Goal: Task Accomplishment & Management: Manage account settings

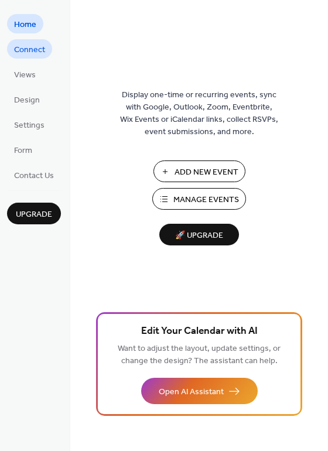
click at [32, 47] on span "Connect" at bounding box center [29, 50] width 31 height 12
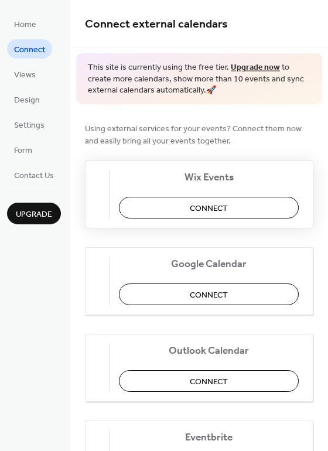
click at [212, 206] on span "Connect" at bounding box center [209, 208] width 38 height 12
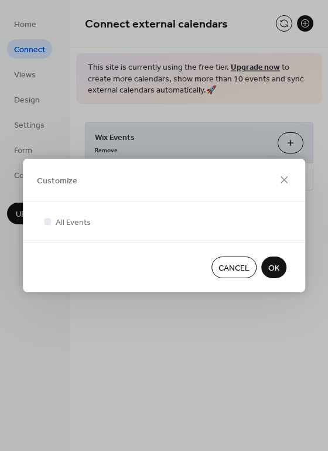
click at [278, 269] on span "OK" at bounding box center [273, 268] width 11 height 12
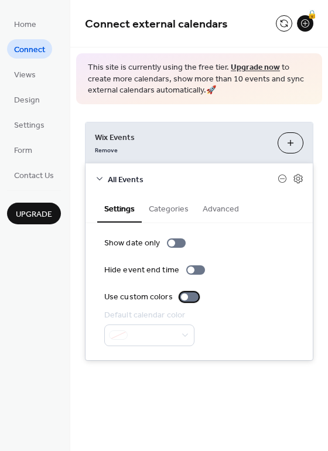
click at [190, 298] on div at bounding box center [189, 296] width 19 height 9
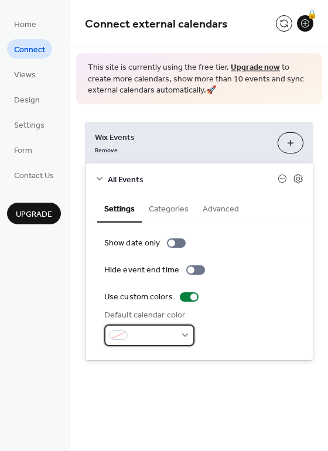
click at [186, 339] on div at bounding box center [149, 336] width 90 height 22
click at [204, 341] on div "Default calendar color" at bounding box center [199, 327] width 190 height 37
click at [180, 244] on div at bounding box center [176, 242] width 19 height 9
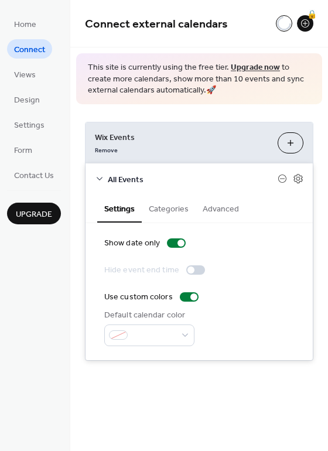
click at [194, 271] on div at bounding box center [195, 269] width 19 height 9
click at [172, 210] on button "Categories" at bounding box center [169, 208] width 54 height 27
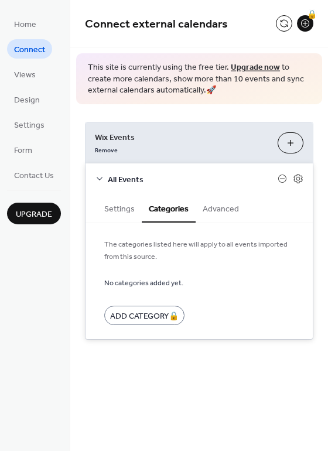
click at [209, 212] on button "Advanced" at bounding box center [221, 208] width 50 height 27
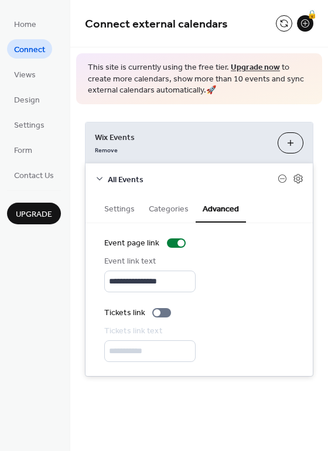
click at [121, 209] on button "Settings" at bounding box center [119, 208] width 45 height 27
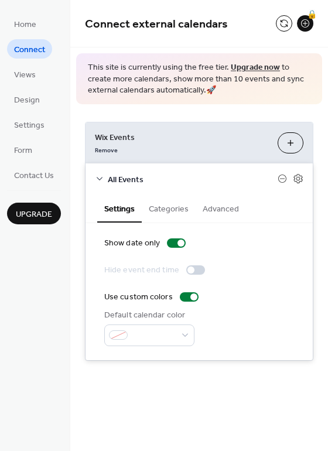
click at [197, 271] on div at bounding box center [195, 269] width 19 height 9
click at [30, 80] on span "Views" at bounding box center [25, 75] width 22 height 12
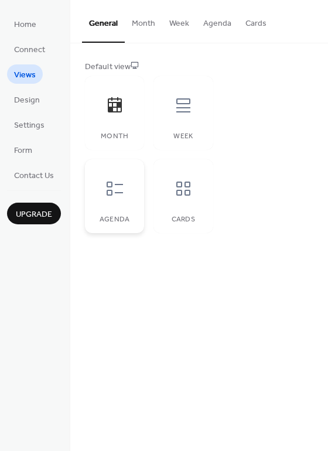
click at [114, 208] on div "Agenda" at bounding box center [114, 196] width 59 height 74
click at [135, 111] on div "Month" at bounding box center [114, 113] width 59 height 74
click at [21, 45] on span "Connect" at bounding box center [29, 50] width 31 height 12
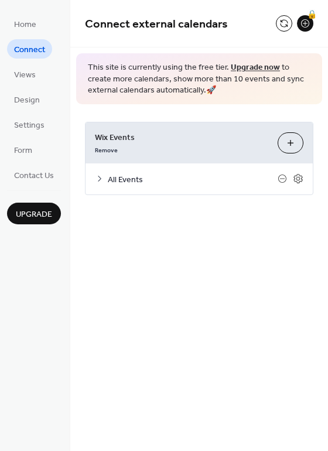
click at [144, 186] on div "All Events" at bounding box center [199, 178] width 227 height 31
click at [124, 179] on span "All Events" at bounding box center [193, 179] width 170 height 12
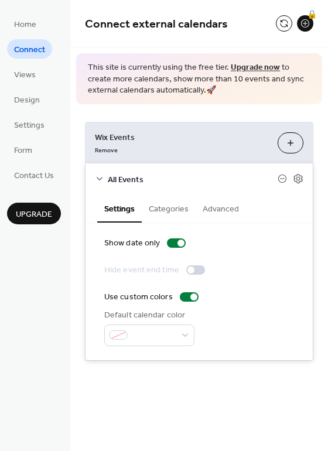
click at [287, 150] on button "Customize" at bounding box center [291, 142] width 26 height 21
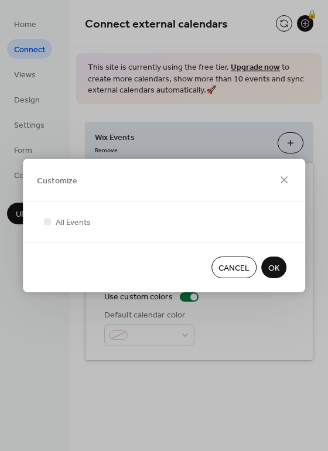
click at [276, 271] on span "OK" at bounding box center [273, 268] width 11 height 12
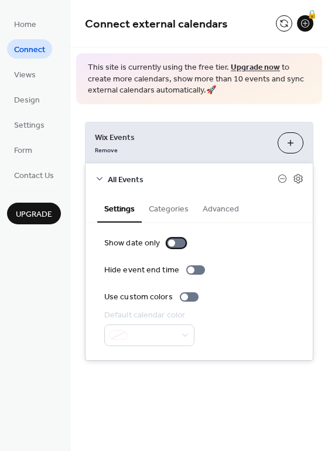
click at [171, 244] on div at bounding box center [171, 243] width 7 height 7
click at [192, 297] on div at bounding box center [189, 296] width 19 height 9
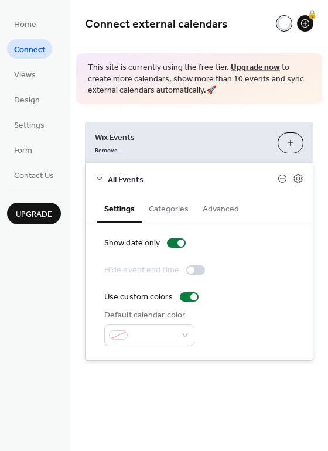
click at [187, 272] on div at bounding box center [190, 270] width 7 height 7
click at [225, 214] on button "Advanced" at bounding box center [221, 208] width 50 height 27
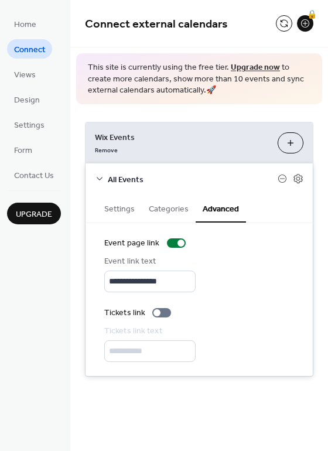
click at [177, 207] on button "Categories" at bounding box center [169, 208] width 54 height 27
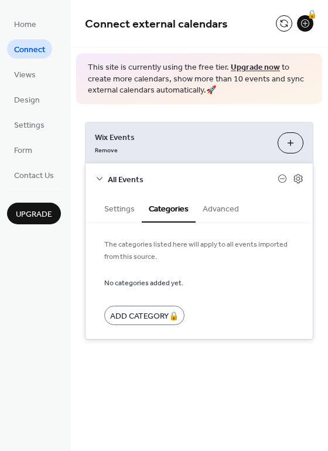
click at [112, 212] on button "Settings" at bounding box center [119, 208] width 45 height 27
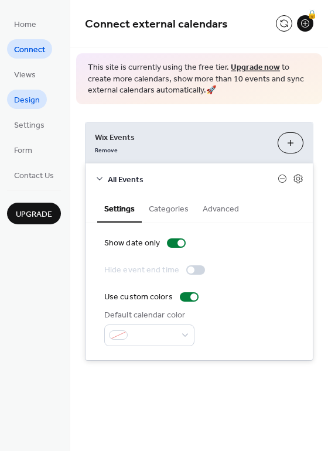
click at [30, 102] on span "Design" at bounding box center [27, 100] width 26 height 12
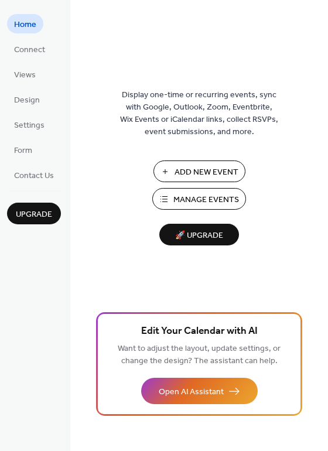
click at [216, 179] on span "Add New Event" at bounding box center [207, 172] width 64 height 12
click at [169, 206] on button "Manage Events" at bounding box center [199, 199] width 94 height 22
click at [31, 70] on span "Views" at bounding box center [25, 75] width 22 height 12
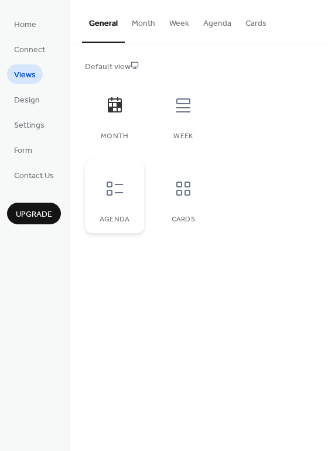
click at [136, 190] on div "Agenda" at bounding box center [114, 196] width 59 height 74
click at [29, 94] on span "Design" at bounding box center [27, 100] width 26 height 12
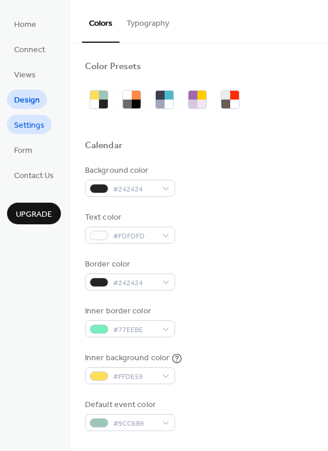
click at [30, 125] on span "Settings" at bounding box center [29, 126] width 30 height 12
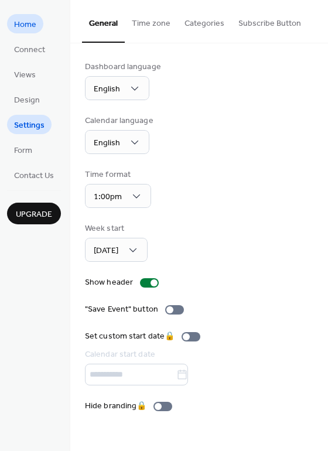
click at [32, 30] on span "Home" at bounding box center [25, 25] width 22 height 12
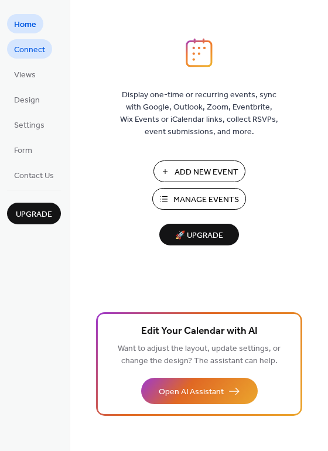
click at [32, 44] on span "Connect" at bounding box center [29, 50] width 31 height 12
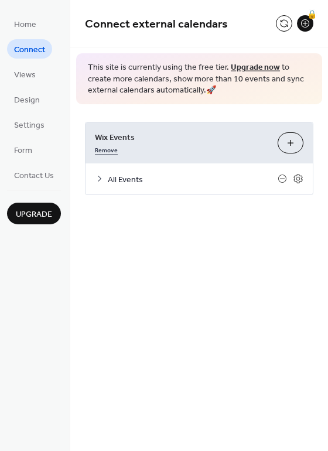
click at [114, 152] on link "Remove" at bounding box center [106, 149] width 23 height 12
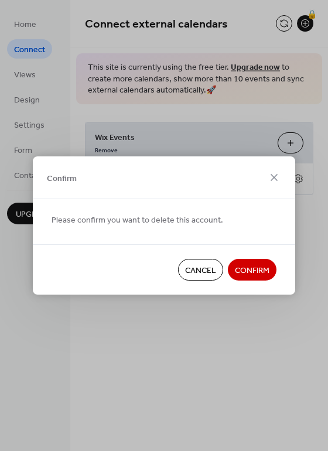
click at [241, 265] on span "Confirm" at bounding box center [252, 271] width 35 height 12
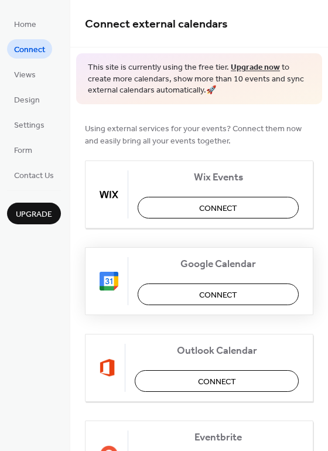
click at [233, 299] on span "Connect" at bounding box center [218, 295] width 38 height 12
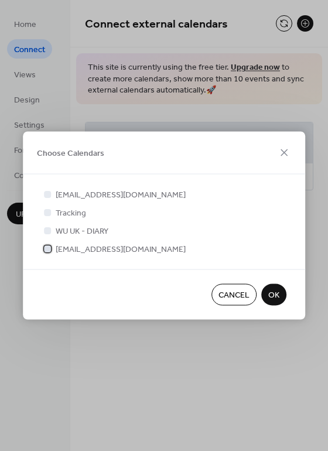
click at [47, 251] on div at bounding box center [47, 248] width 7 height 7
click at [277, 293] on span "OK" at bounding box center [273, 295] width 11 height 12
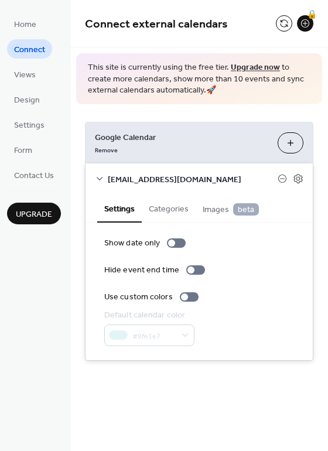
click at [171, 213] on button "Categories" at bounding box center [169, 208] width 54 height 27
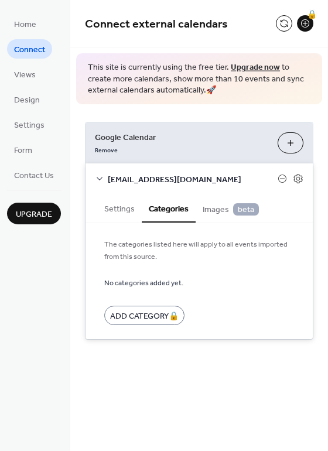
click at [125, 213] on button "Settings" at bounding box center [119, 208] width 45 height 27
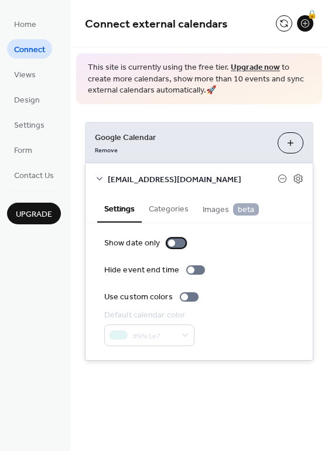
click at [176, 244] on div at bounding box center [176, 242] width 19 height 9
click at [168, 243] on div at bounding box center [176, 242] width 19 height 9
click at [180, 244] on div at bounding box center [176, 242] width 19 height 9
click at [167, 241] on div at bounding box center [176, 242] width 19 height 9
click at [176, 241] on div at bounding box center [176, 242] width 19 height 9
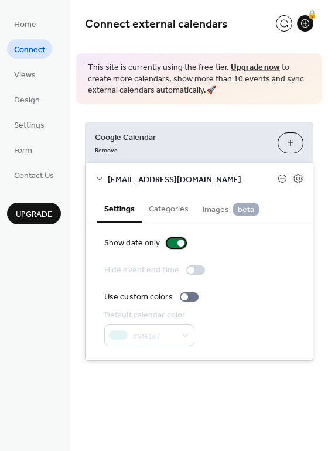
click at [169, 244] on div at bounding box center [176, 242] width 19 height 9
click at [183, 246] on div at bounding box center [176, 242] width 19 height 9
click at [168, 244] on div at bounding box center [176, 242] width 19 height 9
click at [183, 244] on div at bounding box center [176, 242] width 19 height 9
click at [171, 242] on div at bounding box center [176, 242] width 19 height 9
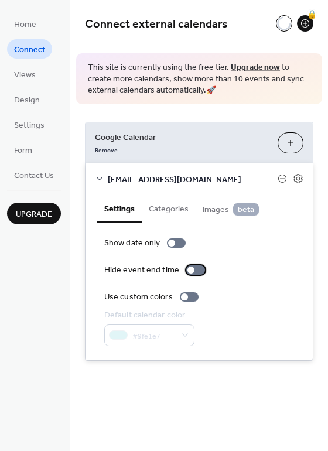
click at [199, 271] on div at bounding box center [195, 269] width 19 height 9
click at [186, 272] on div at bounding box center [195, 269] width 19 height 9
click at [199, 271] on div at bounding box center [195, 269] width 19 height 9
click at [190, 295] on div at bounding box center [189, 296] width 19 height 9
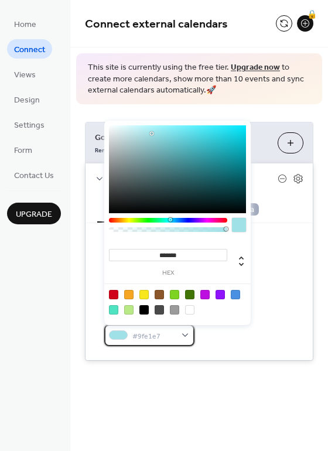
click at [173, 332] on span "#9fe1e7" at bounding box center [153, 336] width 43 height 12
click at [189, 308] on div at bounding box center [189, 309] width 9 height 9
type input "*******"
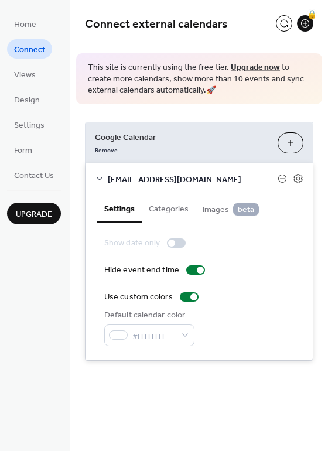
click at [230, 332] on div "Default calendar color #FFFFFFFF" at bounding box center [199, 327] width 190 height 37
click at [176, 213] on button "Categories" at bounding box center [169, 208] width 54 height 27
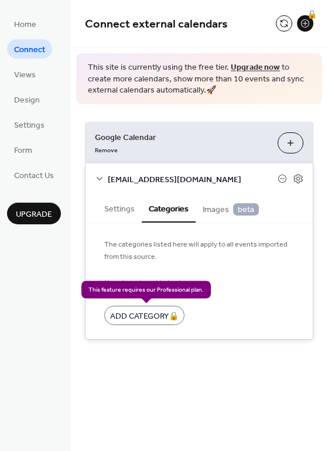
click at [146, 318] on div "Add Category 🔒" at bounding box center [144, 315] width 80 height 19
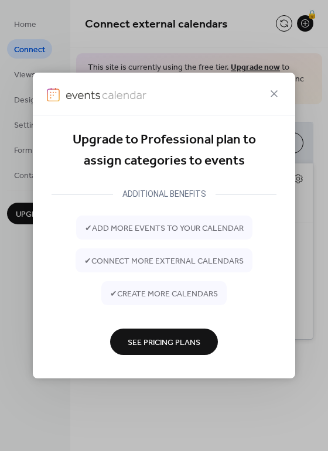
click at [19, 317] on div "Upgrade to Professional plan to assign categories to events ADDITIONAL BENEFITS…" at bounding box center [164, 225] width 328 height 451
click at [326, 129] on div "Upgrade to Professional plan to assign categories to events ADDITIONAL BENEFITS…" at bounding box center [164, 225] width 328 height 451
click at [210, 374] on div "Upgrade to Professional plan to assign categories to events ADDITIONAL BENEFITS…" at bounding box center [164, 253] width 225 height 249
click at [241, 383] on div "Upgrade to Professional plan to assign categories to events ADDITIONAL BENEFITS…" at bounding box center [164, 225] width 328 height 451
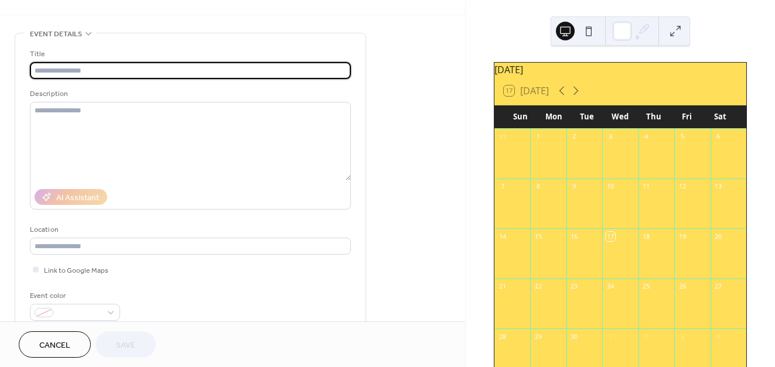
scroll to position [32, 0]
click at [572, 36] on div at bounding box center [577, 31] width 42 height 28
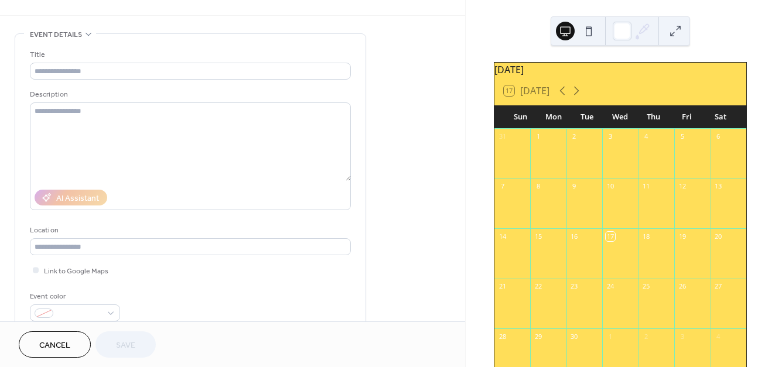
click at [589, 36] on button at bounding box center [588, 31] width 19 height 19
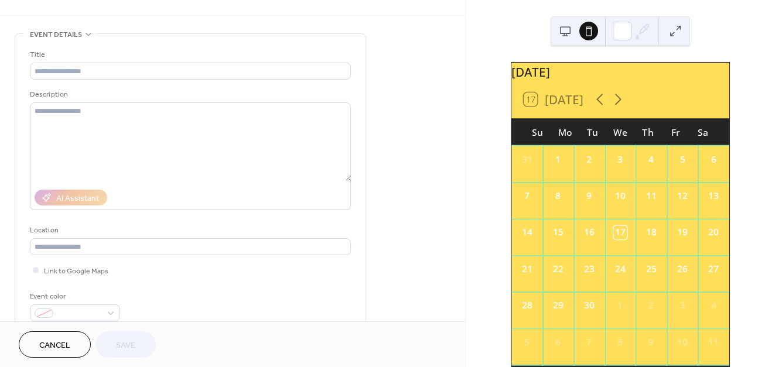
click at [564, 33] on button at bounding box center [565, 31] width 19 height 19
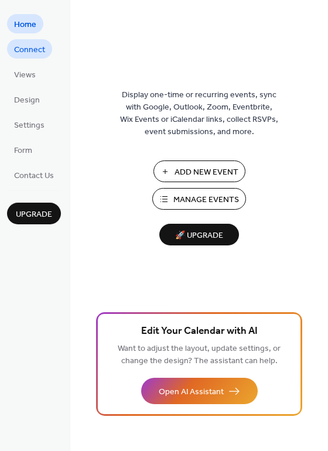
click at [26, 45] on span "Connect" at bounding box center [29, 50] width 31 height 12
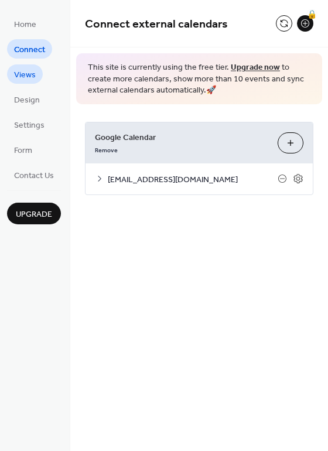
click at [30, 74] on span "Views" at bounding box center [25, 75] width 22 height 12
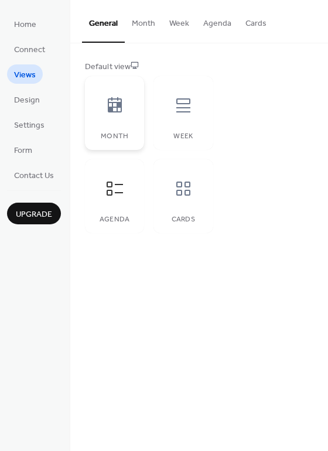
click at [124, 117] on div at bounding box center [114, 105] width 35 height 35
click at [173, 118] on div at bounding box center [183, 105] width 35 height 35
click at [121, 186] on icon at bounding box center [114, 188] width 19 height 19
click at [175, 193] on icon at bounding box center [183, 188] width 19 height 19
click at [181, 125] on div "Week" at bounding box center [183, 113] width 59 height 74
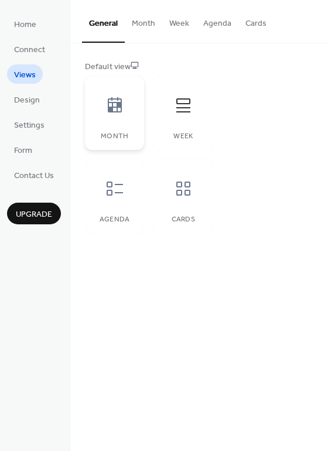
click at [121, 111] on icon at bounding box center [114, 105] width 19 height 19
click at [27, 98] on span "Design" at bounding box center [27, 100] width 26 height 12
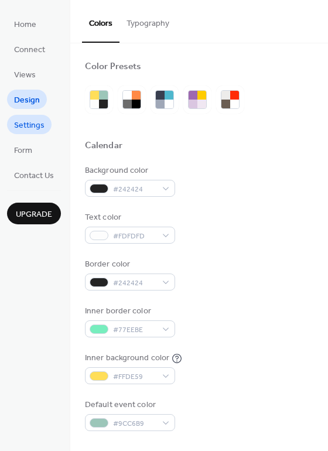
click at [23, 125] on span "Settings" at bounding box center [29, 126] width 30 height 12
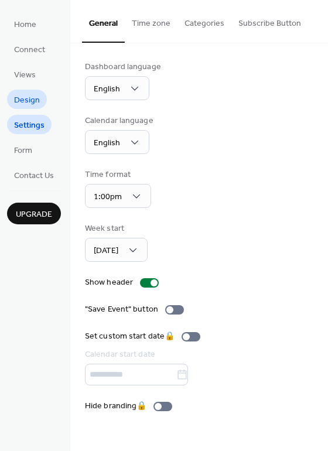
click at [28, 103] on span "Design" at bounding box center [27, 100] width 26 height 12
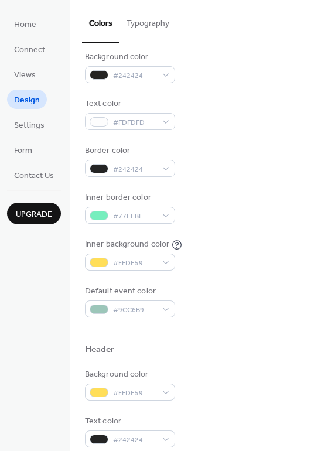
scroll to position [108, 0]
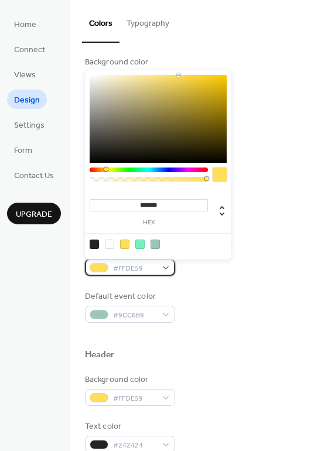
click at [139, 268] on span "#FFDE59" at bounding box center [134, 268] width 43 height 12
click at [95, 240] on div at bounding box center [94, 244] width 9 height 9
type input "*******"
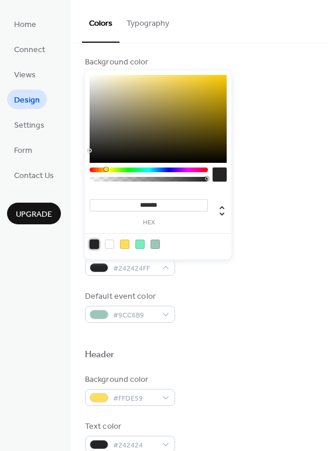
click at [216, 274] on div "Inner background color #242424FF" at bounding box center [199, 260] width 229 height 32
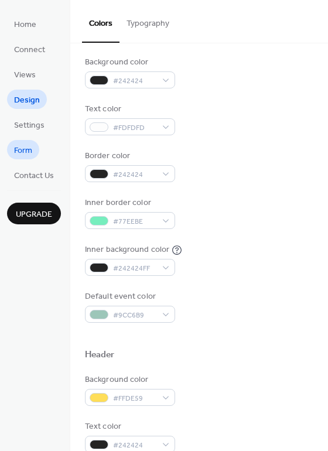
click at [32, 148] on span "Form" at bounding box center [23, 151] width 18 height 12
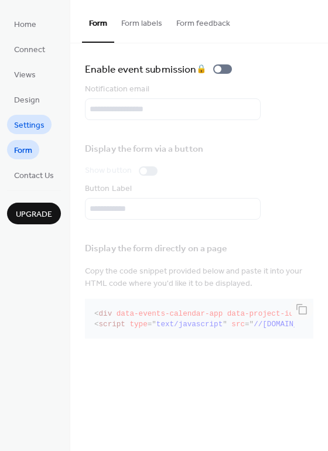
click at [33, 130] on span "Settings" at bounding box center [29, 126] width 30 height 12
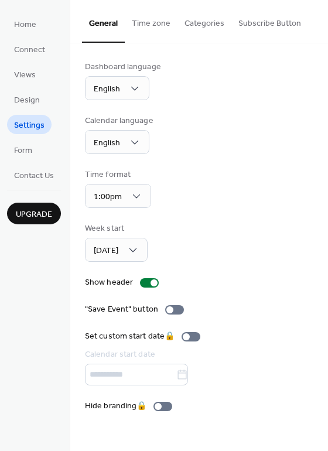
click at [191, 29] on button "Categories" at bounding box center [205, 21] width 54 height 42
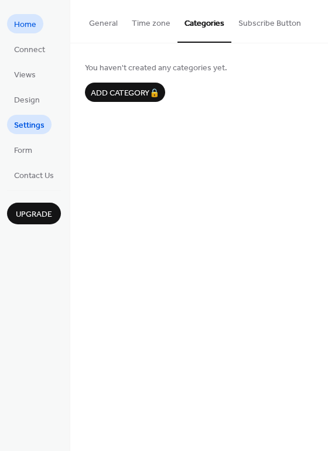
click at [32, 28] on span "Home" at bounding box center [25, 25] width 22 height 12
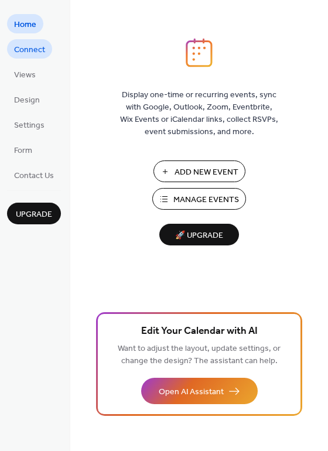
click at [26, 49] on span "Connect" at bounding box center [29, 50] width 31 height 12
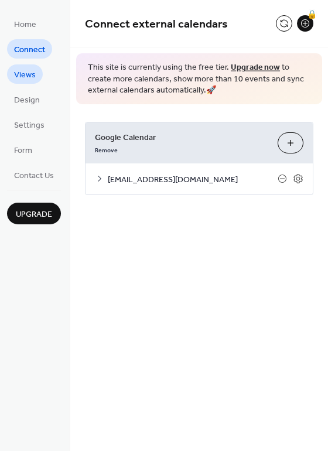
click at [26, 70] on span "Views" at bounding box center [25, 75] width 22 height 12
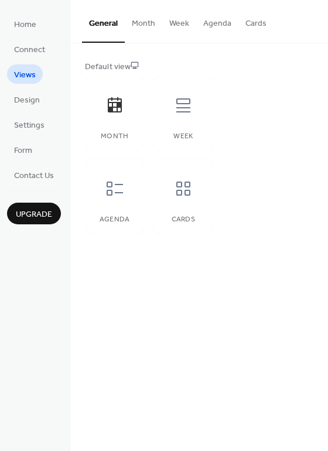
click at [151, 23] on button "Month" at bounding box center [143, 21] width 37 height 42
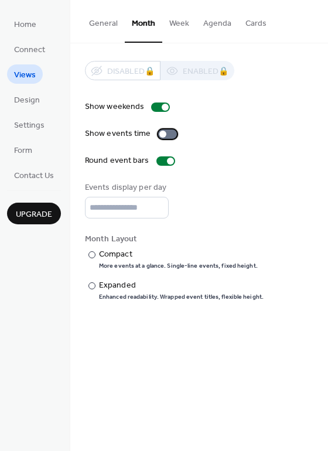
click at [168, 132] on div at bounding box center [167, 133] width 19 height 9
click at [158, 161] on div at bounding box center [165, 160] width 19 height 9
click at [171, 162] on div at bounding box center [165, 160] width 19 height 9
click at [158, 213] on input "*" at bounding box center [127, 208] width 84 height 22
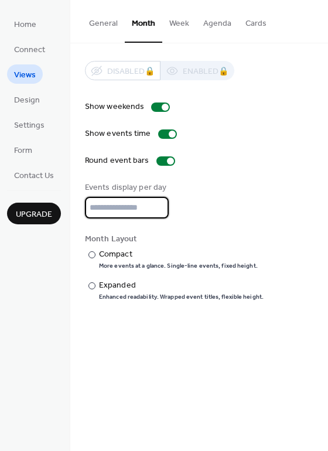
click at [158, 213] on input "*" at bounding box center [127, 208] width 84 height 22
click at [156, 207] on input "*" at bounding box center [127, 208] width 84 height 22
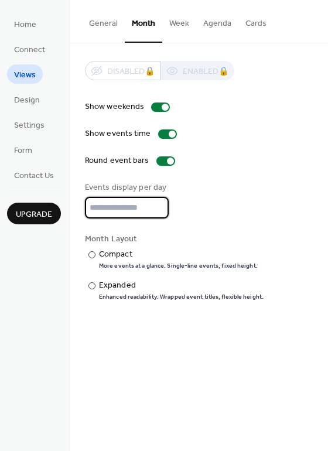
click at [156, 207] on input "*" at bounding box center [127, 208] width 84 height 22
click at [156, 212] on input "*" at bounding box center [127, 208] width 84 height 22
type input "*"
click at [156, 212] on input "*" at bounding box center [127, 208] width 84 height 22
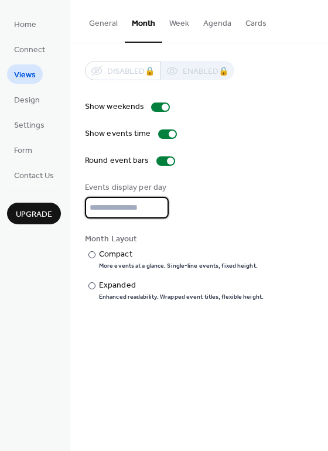
click at [156, 212] on input "*" at bounding box center [127, 208] width 84 height 22
click at [163, 237] on div "Month Layout" at bounding box center [198, 239] width 226 height 12
click at [90, 255] on div at bounding box center [91, 254] width 7 height 7
click at [94, 287] on div at bounding box center [91, 285] width 7 height 7
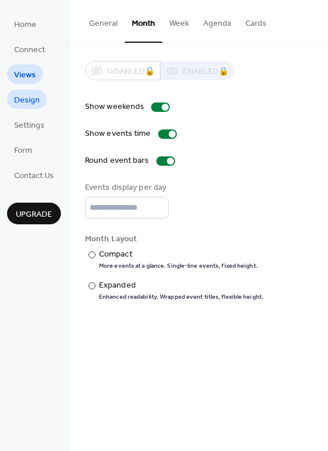
click at [32, 103] on span "Design" at bounding box center [27, 100] width 26 height 12
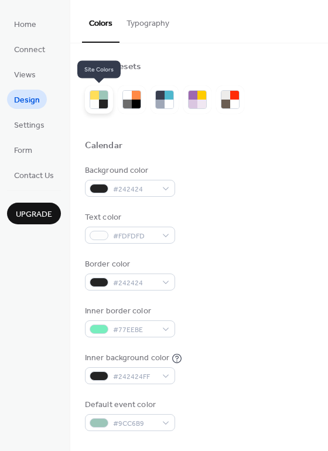
click at [94, 98] on div at bounding box center [94, 95] width 9 height 9
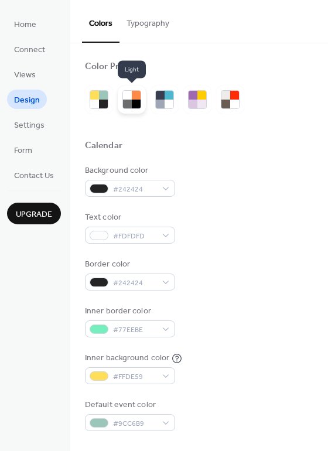
click at [129, 97] on div at bounding box center [127, 95] width 9 height 9
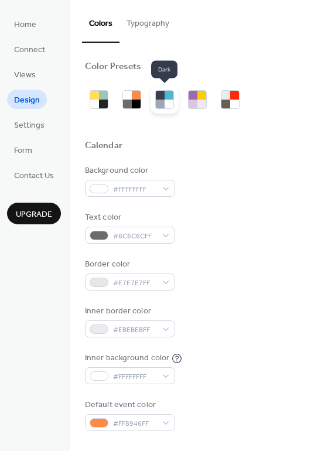
click at [162, 100] on div at bounding box center [160, 104] width 9 height 9
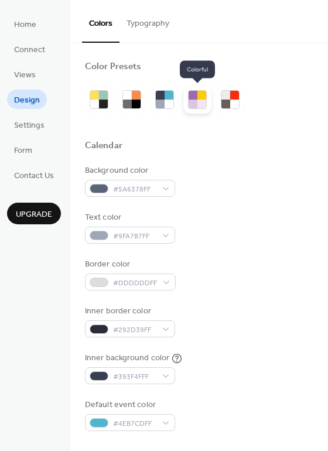
click at [193, 100] on div at bounding box center [193, 104] width 9 height 9
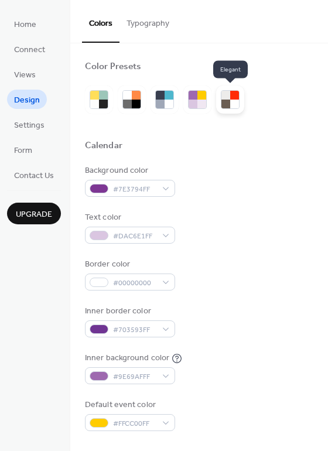
click at [221, 104] on div at bounding box center [225, 104] width 9 height 9
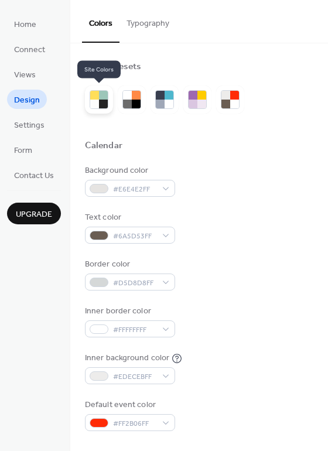
click at [90, 105] on div at bounding box center [94, 104] width 9 height 9
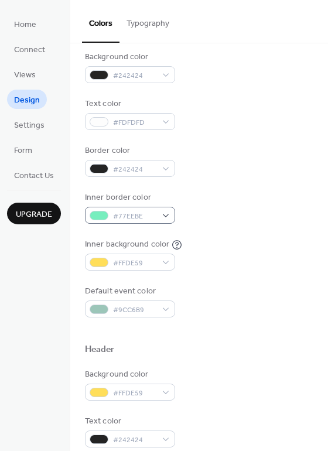
scroll to position [105, 0]
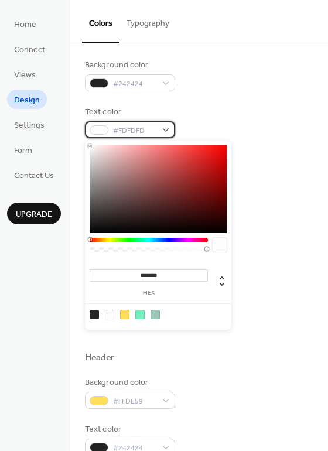
click at [139, 133] on span "#FDFDFD" at bounding box center [134, 131] width 43 height 12
click at [221, 251] on div at bounding box center [220, 245] width 14 height 14
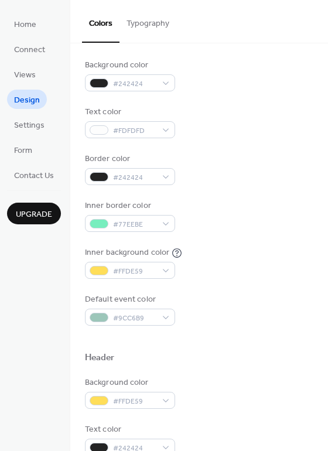
click at [258, 179] on div "Border color #242424" at bounding box center [199, 169] width 229 height 32
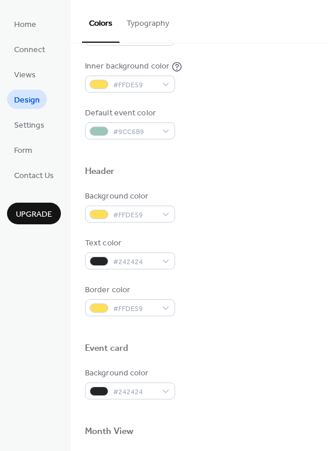
scroll to position [293, 0]
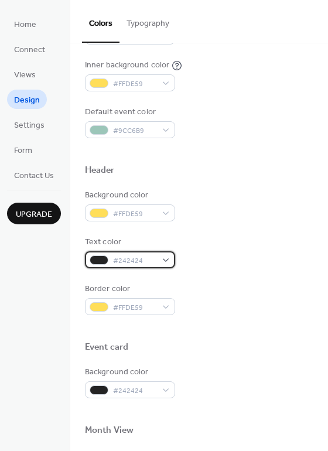
click at [144, 261] on span "#242424" at bounding box center [134, 261] width 43 height 12
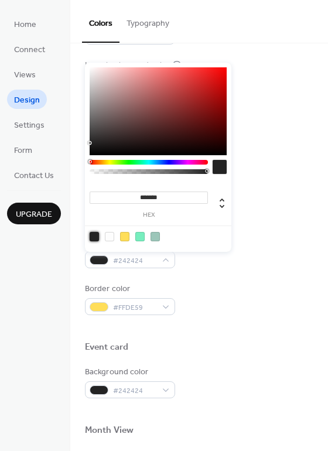
click at [93, 237] on div at bounding box center [94, 236] width 9 height 9
click at [210, 292] on div "Border color #FFDE59" at bounding box center [199, 299] width 229 height 32
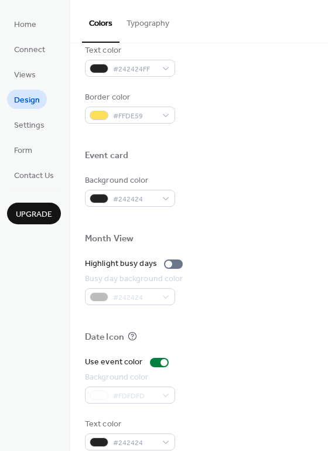
scroll to position [502, 0]
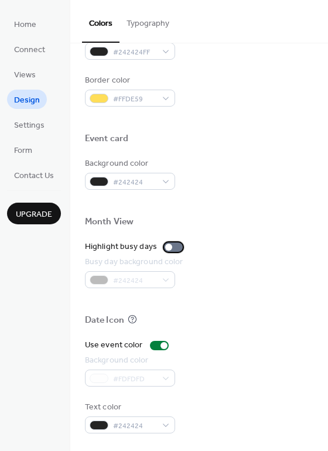
click at [176, 248] on div at bounding box center [173, 247] width 19 height 9
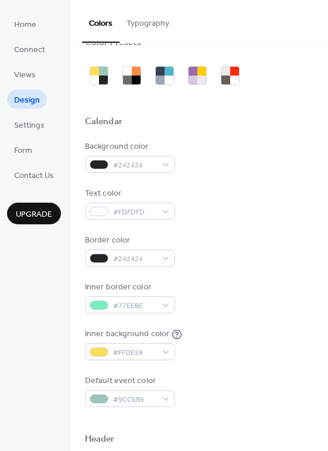
scroll to position [0, 0]
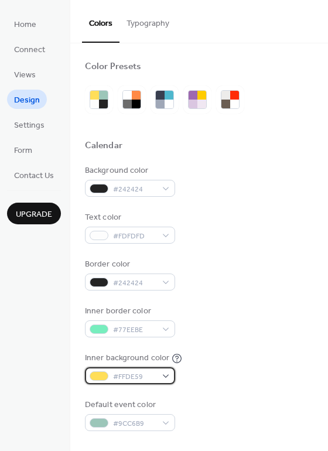
click at [149, 377] on span "#FFDE59" at bounding box center [134, 377] width 43 height 12
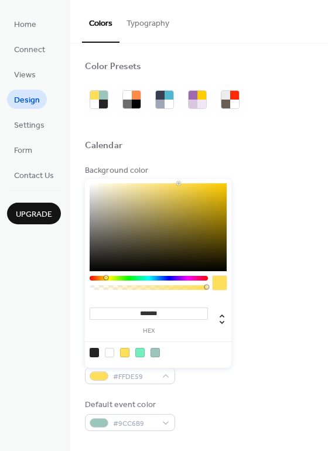
click at [218, 285] on div at bounding box center [220, 283] width 14 height 14
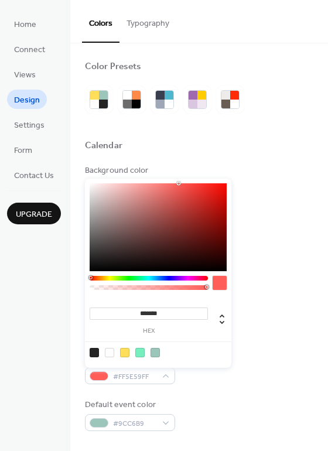
drag, startPoint x: 104, startPoint y: 277, endPoint x: 90, endPoint y: 279, distance: 14.3
click at [90, 279] on div at bounding box center [91, 278] width 4 height 4
click at [185, 281] on div at bounding box center [149, 286] width 118 height 20
click at [190, 280] on div at bounding box center [149, 278] width 118 height 5
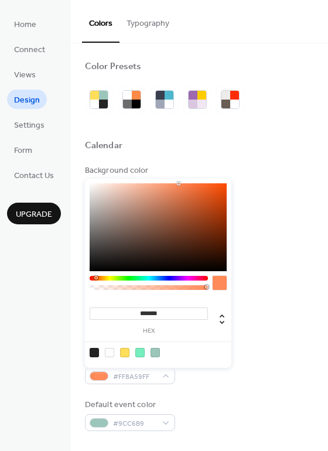
type input "*******"
drag, startPoint x: 190, startPoint y: 280, endPoint x: 97, endPoint y: 283, distance: 93.8
click at [97, 282] on div at bounding box center [149, 286] width 118 height 20
click at [243, 375] on div "Inner background color #FF9459FF" at bounding box center [199, 368] width 229 height 32
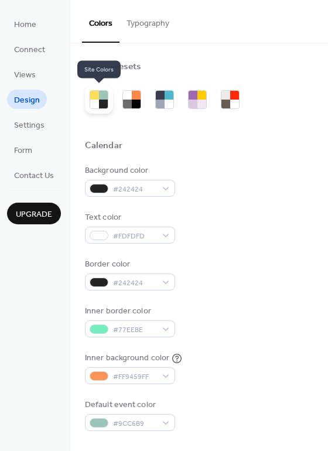
click at [99, 101] on div at bounding box center [103, 104] width 9 height 9
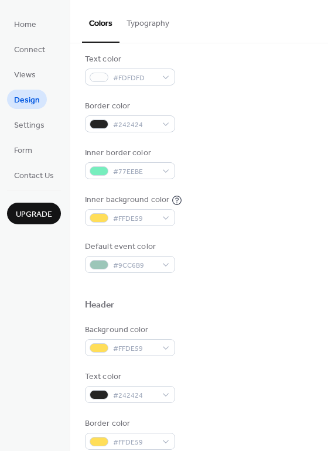
scroll to position [162, 0]
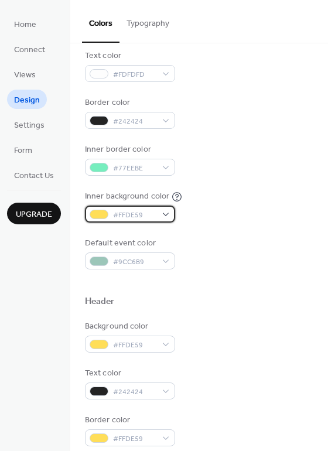
click at [140, 212] on span "#FFDE59" at bounding box center [134, 215] width 43 height 12
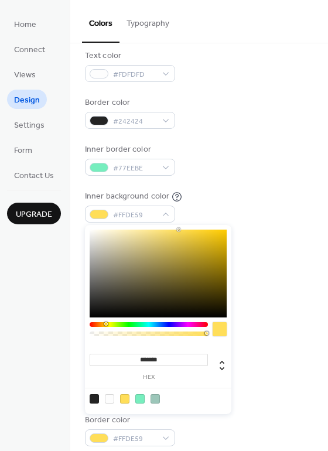
type input "*******"
click at [224, 311] on div at bounding box center [158, 274] width 137 height 88
click at [223, 331] on div at bounding box center [220, 329] width 14 height 14
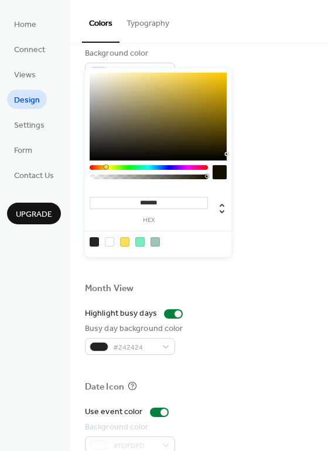
scroll to position [437, 0]
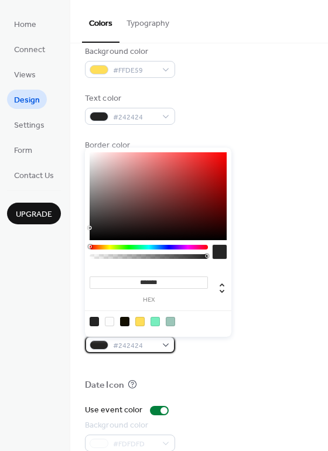
click at [165, 344] on div "#242424" at bounding box center [130, 344] width 90 height 17
click at [141, 323] on div at bounding box center [139, 321] width 9 height 9
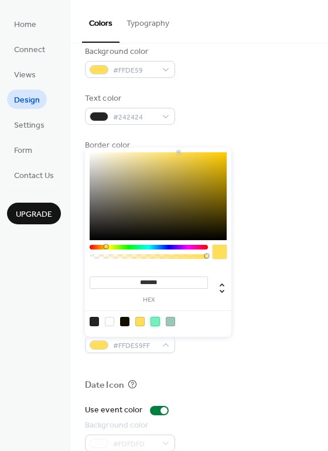
click at [154, 322] on div at bounding box center [155, 321] width 9 height 9
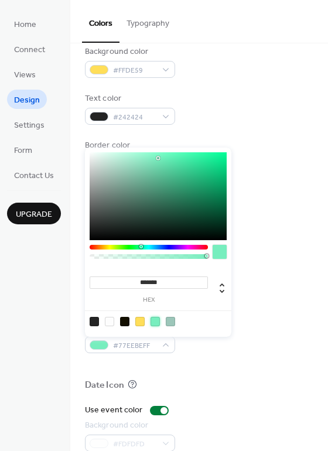
click at [174, 322] on div at bounding box center [170, 321] width 9 height 9
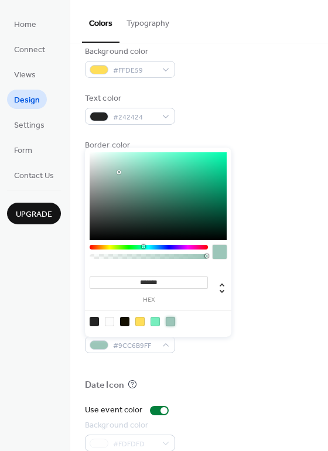
click at [135, 161] on div at bounding box center [158, 196] width 137 height 88
click at [128, 166] on div at bounding box center [158, 196] width 137 height 88
click at [129, 178] on div at bounding box center [158, 196] width 137 height 88
click at [126, 185] on div at bounding box center [158, 196] width 137 height 88
click at [133, 174] on div at bounding box center [158, 196] width 137 height 88
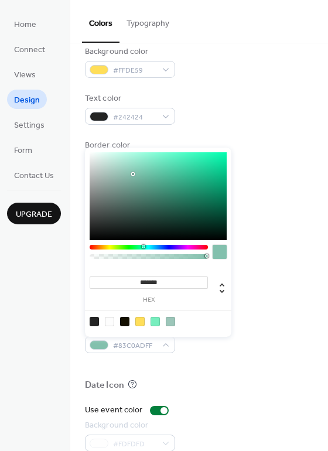
click at [121, 180] on div at bounding box center [158, 196] width 137 height 88
click at [214, 166] on div at bounding box center [158, 196] width 137 height 88
click at [200, 172] on div at bounding box center [158, 196] width 137 height 88
click at [202, 177] on div at bounding box center [158, 196] width 137 height 88
click at [202, 179] on div at bounding box center [203, 180] width 2 height 2
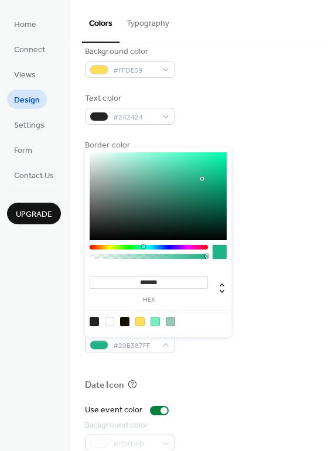
click at [202, 185] on div at bounding box center [158, 196] width 137 height 88
click at [201, 190] on div at bounding box center [158, 196] width 137 height 88
click at [201, 186] on div at bounding box center [158, 196] width 137 height 88
click at [199, 187] on div at bounding box center [158, 196] width 137 height 88
click at [195, 186] on div at bounding box center [158, 196] width 137 height 88
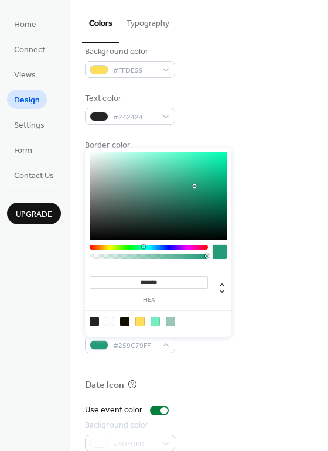
click at [190, 186] on div at bounding box center [158, 196] width 137 height 88
click at [186, 187] on div at bounding box center [158, 196] width 137 height 88
click at [179, 188] on div at bounding box center [158, 196] width 137 height 88
click at [179, 184] on div at bounding box center [158, 196] width 137 height 88
click at [183, 183] on div at bounding box center [158, 196] width 137 height 88
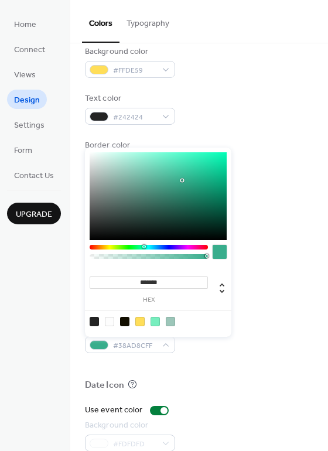
click at [182, 180] on div at bounding box center [158, 196] width 137 height 88
type input "*******"
click at [182, 178] on div at bounding box center [158, 196] width 137 height 88
click at [264, 282] on div "Month View" at bounding box center [199, 288] width 229 height 15
click at [137, 349] on span "#3CB693FF" at bounding box center [134, 346] width 43 height 12
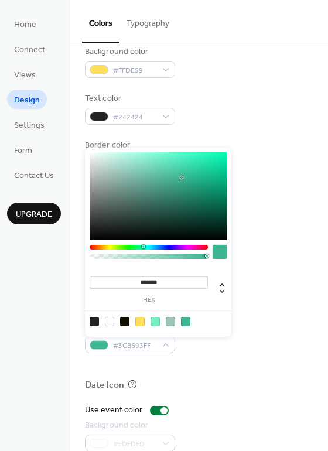
click at [219, 176] on div at bounding box center [158, 196] width 137 height 88
click at [216, 185] on div at bounding box center [158, 196] width 137 height 88
click at [217, 183] on div at bounding box center [158, 196] width 137 height 88
type input "*******"
click at [214, 190] on div at bounding box center [158, 196] width 137 height 88
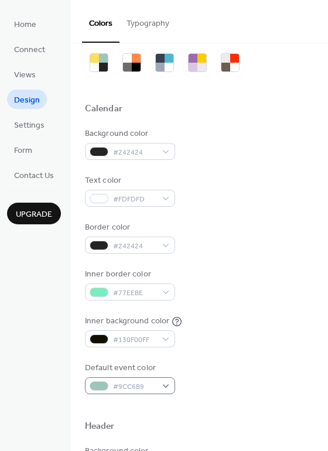
scroll to position [0, 0]
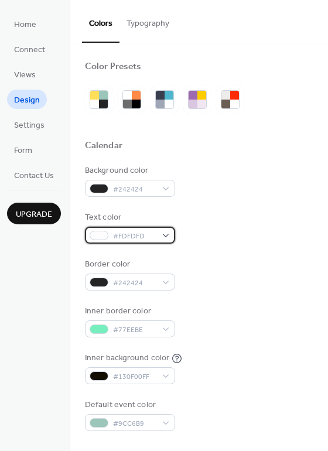
click at [135, 233] on span "#FDFDFD" at bounding box center [134, 236] width 43 height 12
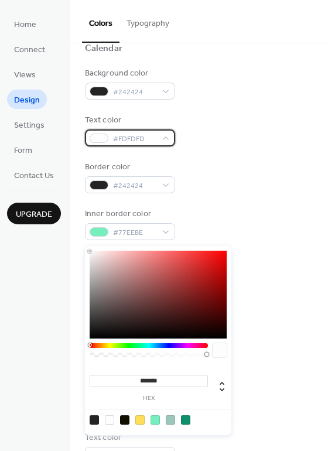
scroll to position [109, 0]
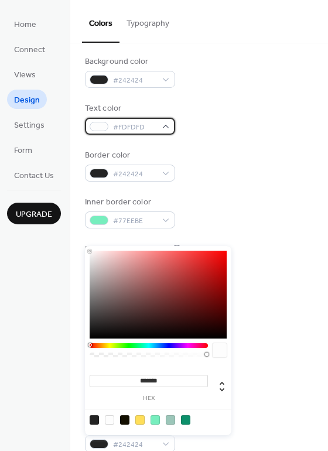
click at [163, 128] on div "#FDFDFD" at bounding box center [130, 126] width 90 height 17
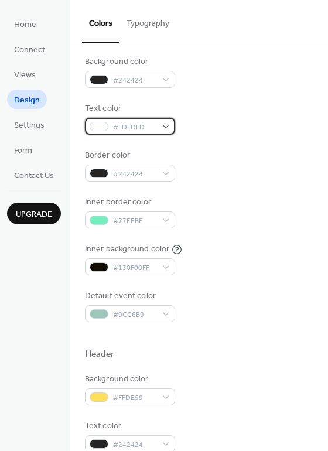
click at [163, 128] on div "#FDFDFD" at bounding box center [130, 126] width 90 height 17
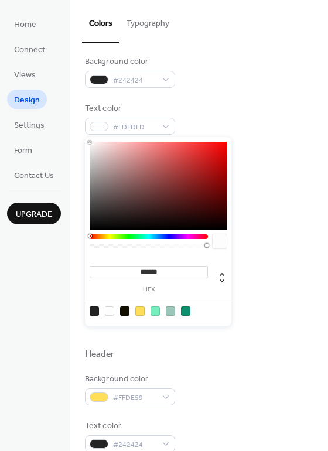
click at [223, 241] on div at bounding box center [220, 241] width 14 height 14
click at [110, 309] on div at bounding box center [109, 310] width 9 height 9
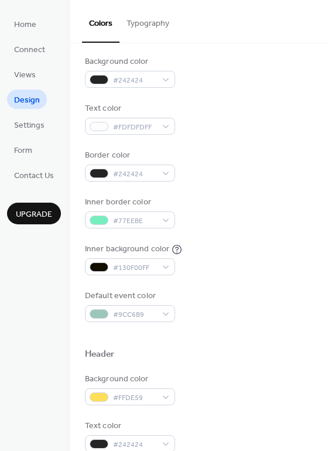
click at [245, 221] on div "Inner border color #77EEBE" at bounding box center [199, 212] width 229 height 32
